Goal: Check status: Check status

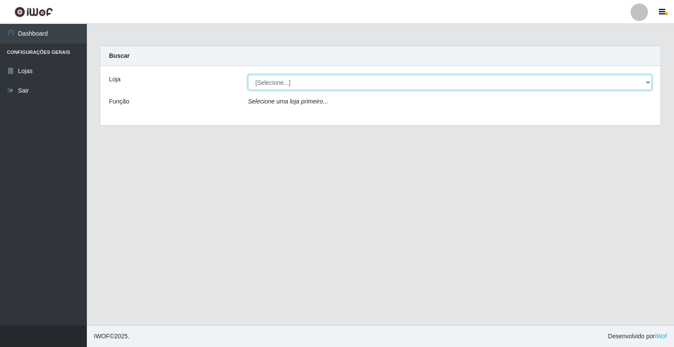
click at [337, 84] on select "[Selecione...] Extrabom - Loja 40 [GEOGRAPHIC_DATA]" at bounding box center [450, 82] width 404 height 15
select select "538"
click at [248, 75] on select "[Selecione...] Extrabom - Loja 40 [GEOGRAPHIC_DATA]" at bounding box center [450, 82] width 404 height 15
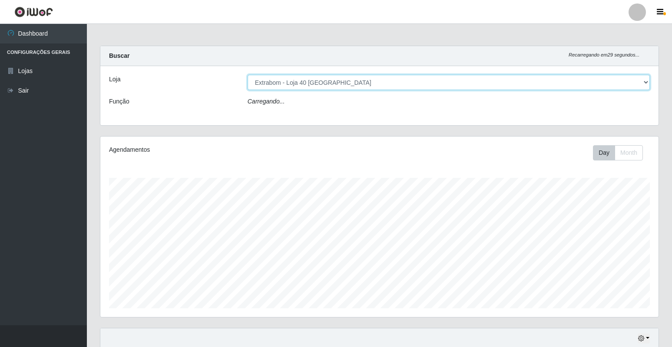
scroll to position [180, 558]
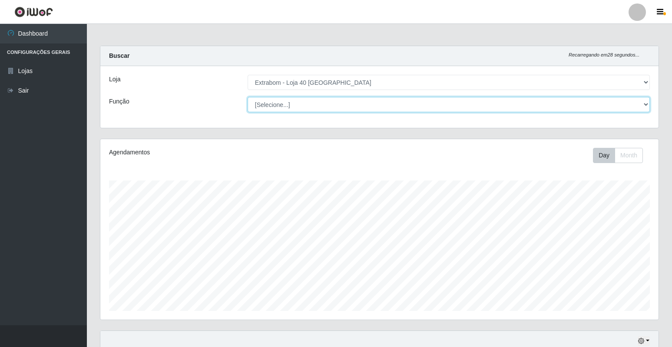
click at [266, 106] on select "[Selecione...] Repositor Repositor + Repositor ++" at bounding box center [449, 104] width 402 height 15
select select "24"
click at [248, 97] on select "[Selecione...] Repositor Repositor + Repositor ++" at bounding box center [449, 104] width 402 height 15
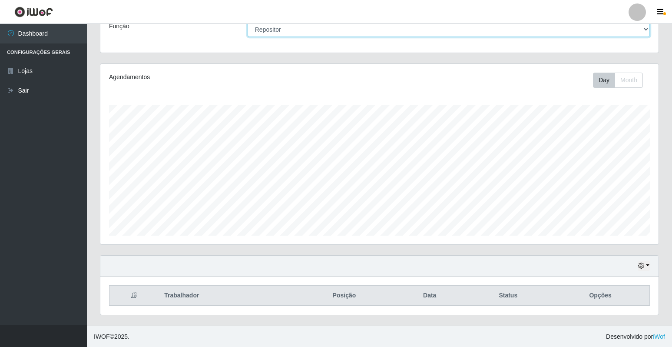
scroll to position [76, 0]
click at [644, 265] on button "button" at bounding box center [643, 265] width 12 height 10
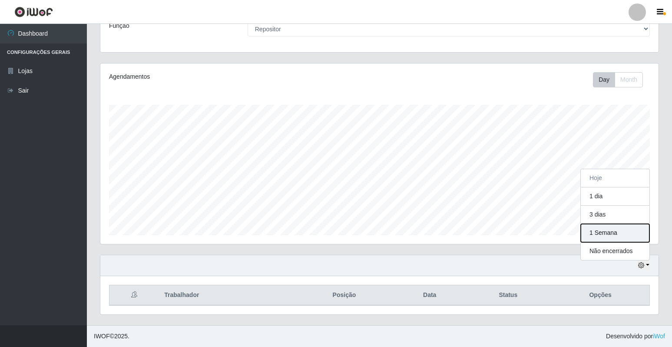
click at [609, 238] on button "1 Semana" at bounding box center [615, 233] width 69 height 18
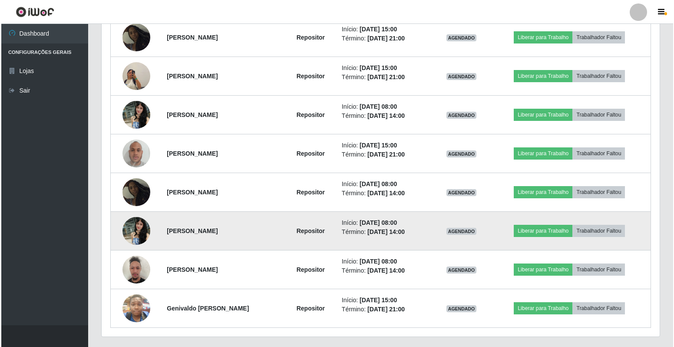
scroll to position [423, 0]
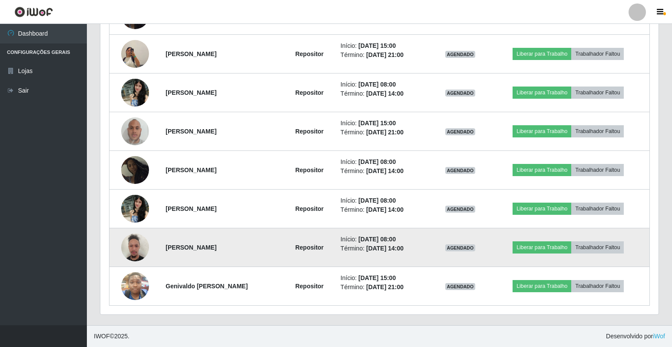
click at [134, 247] on img at bounding box center [135, 246] width 28 height 37
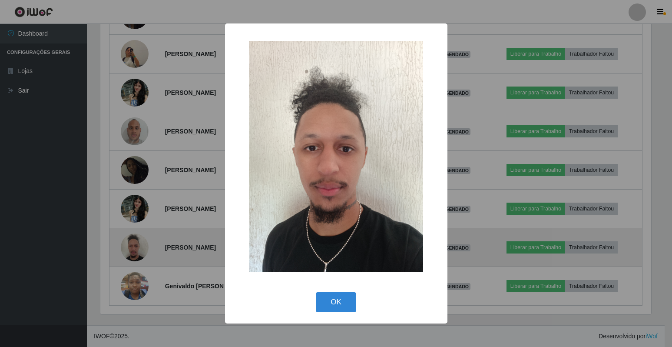
scroll to position [180, 553]
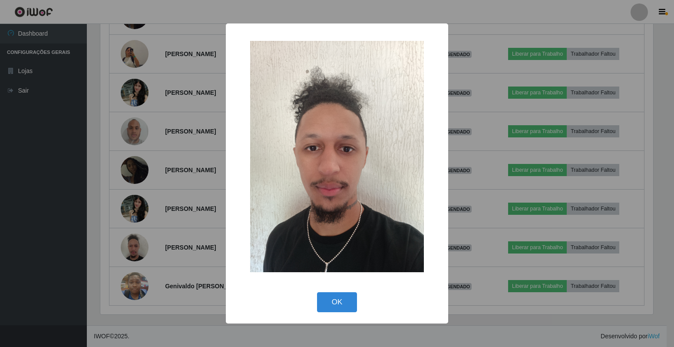
click at [317, 300] on div "OK Cancel" at bounding box center [336, 301] width 205 height 25
click at [350, 309] on button "OK" at bounding box center [337, 302] width 40 height 20
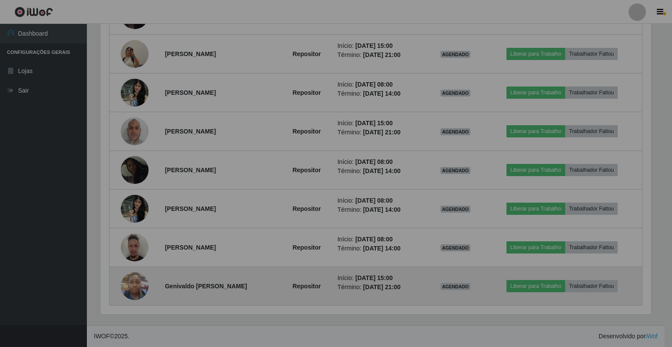
scroll to position [180, 558]
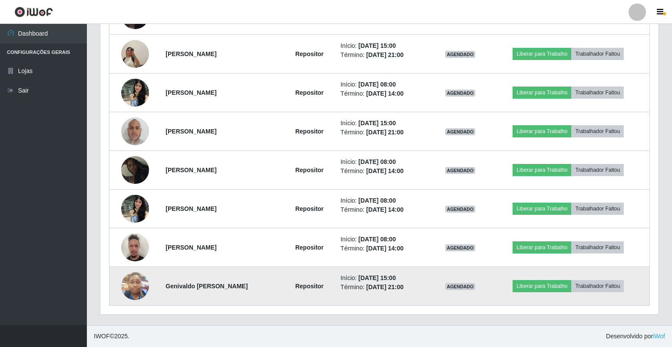
click at [134, 284] on img at bounding box center [135, 285] width 28 height 37
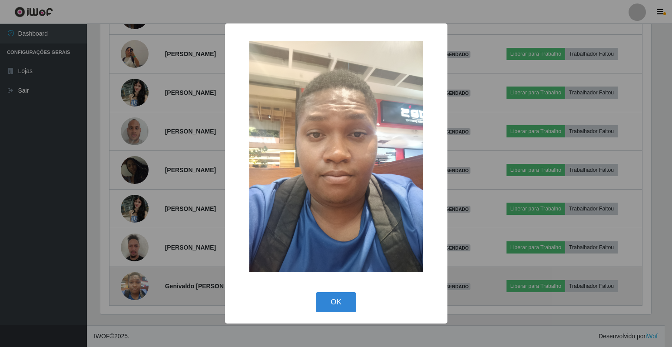
scroll to position [180, 553]
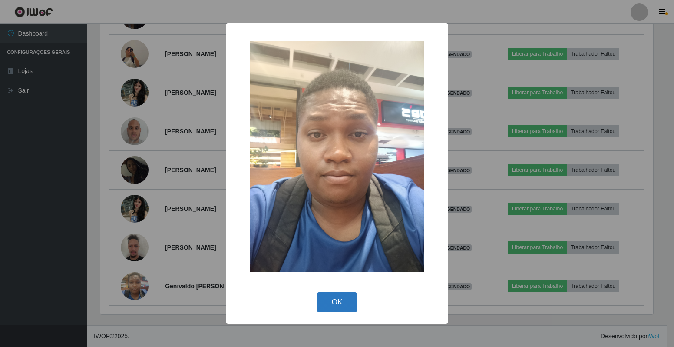
click at [348, 302] on button "OK" at bounding box center [337, 302] width 40 height 20
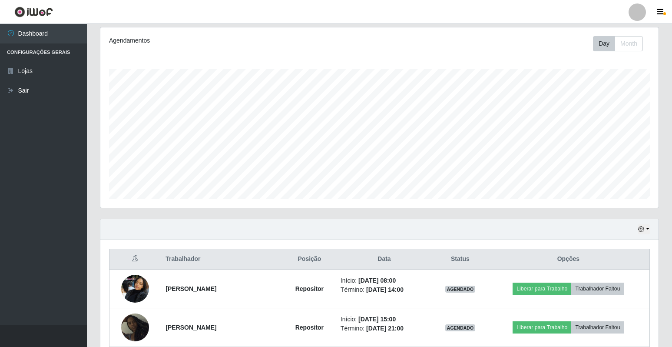
scroll to position [111, 0]
click at [644, 228] on icon "button" at bounding box center [641, 229] width 6 height 6
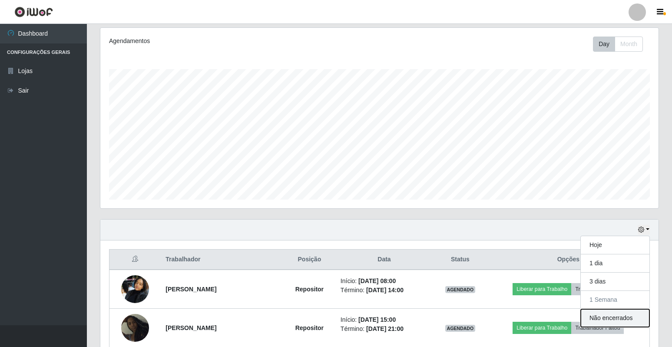
click at [618, 319] on button "Não encerrados" at bounding box center [615, 318] width 69 height 18
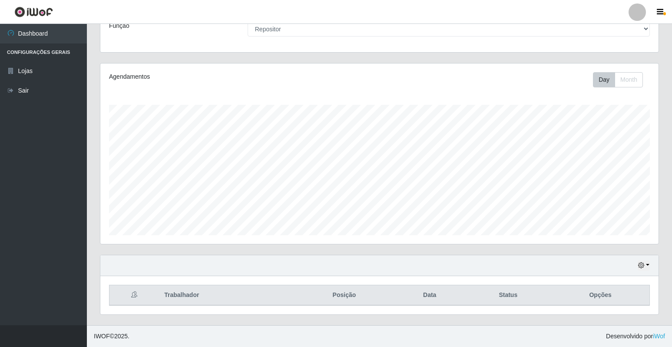
scroll to position [76, 0]
click at [647, 264] on button "button" at bounding box center [643, 265] width 12 height 10
click at [596, 213] on button "3 dias" at bounding box center [615, 214] width 69 height 18
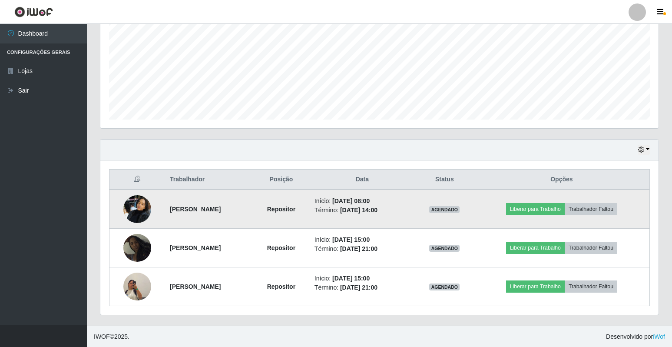
scroll to position [191, 0]
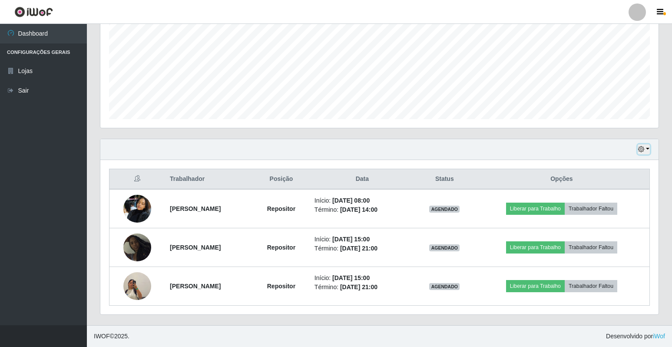
click at [646, 148] on button "button" at bounding box center [643, 149] width 12 height 10
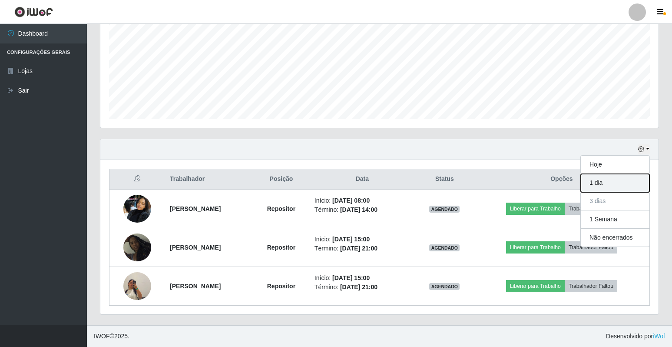
click at [613, 188] on button "1 dia" at bounding box center [615, 183] width 69 height 18
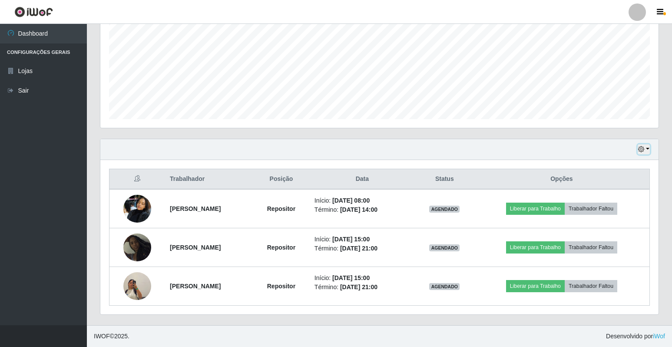
click at [644, 150] on icon "button" at bounding box center [641, 149] width 6 height 6
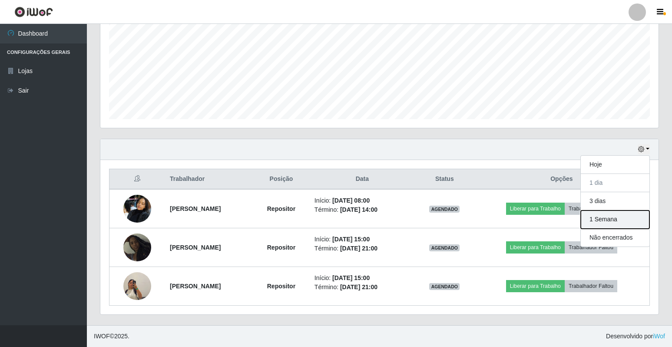
click at [598, 224] on button "1 Semana" at bounding box center [615, 219] width 69 height 18
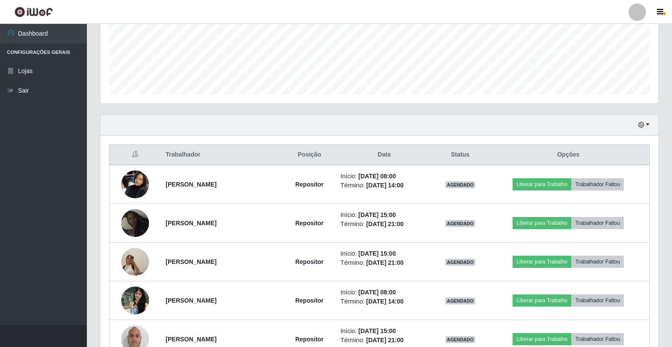
scroll to position [215, 0]
click at [662, 16] on icon "button" at bounding box center [660, 12] width 7 height 8
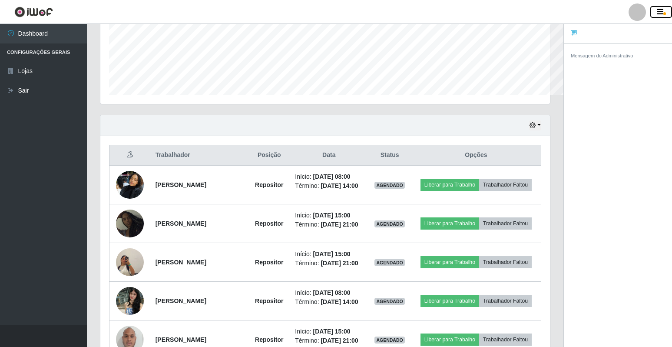
scroll to position [434033, 433764]
click at [660, 13] on icon "button" at bounding box center [660, 12] width 7 height 8
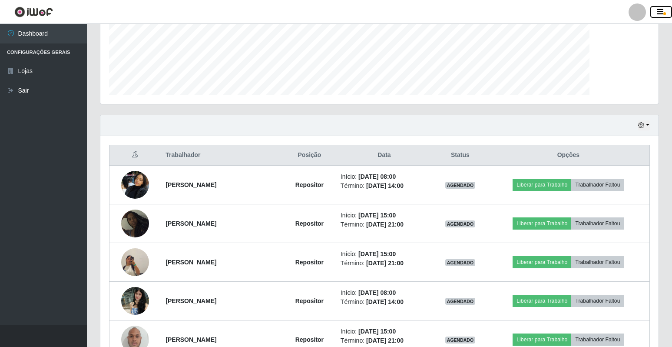
scroll to position [180, 558]
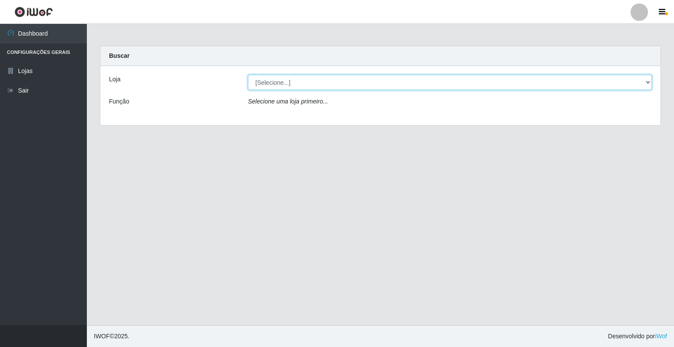
click at [519, 79] on select "[Selecione...] Extrabom - Loja 40 [GEOGRAPHIC_DATA]" at bounding box center [450, 82] width 404 height 15
select select "538"
click at [248, 75] on select "[Selecione...] Extrabom - Loja 40 [GEOGRAPHIC_DATA]" at bounding box center [450, 82] width 404 height 15
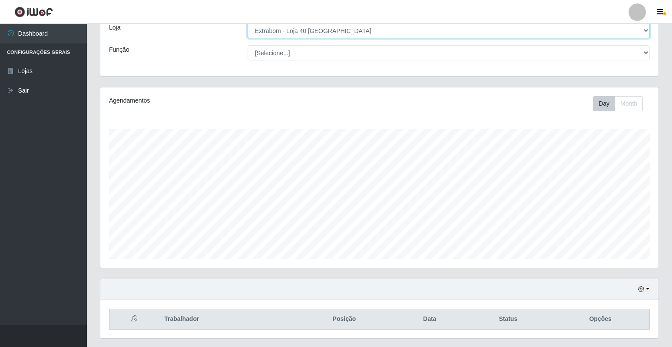
scroll to position [76, 0]
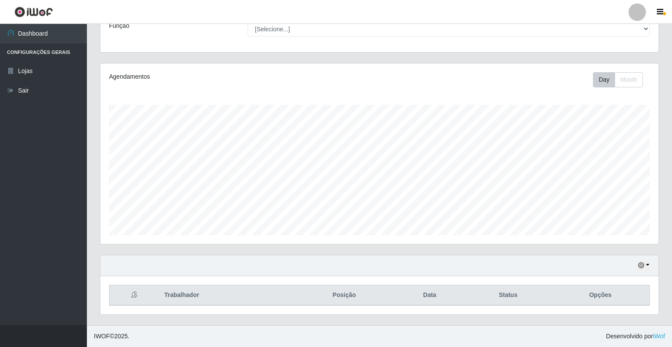
click at [633, 260] on div "Hoje 1 dia 3 dias 1 Semana Não encerrados" at bounding box center [379, 265] width 558 height 21
click at [640, 264] on icon "button" at bounding box center [641, 265] width 6 height 6
click at [609, 236] on button "1 Semana" at bounding box center [615, 233] width 69 height 18
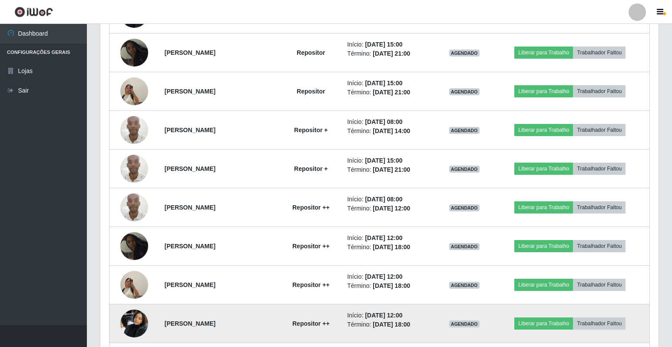
scroll to position [382, 0]
